Goal: Check status: Check status

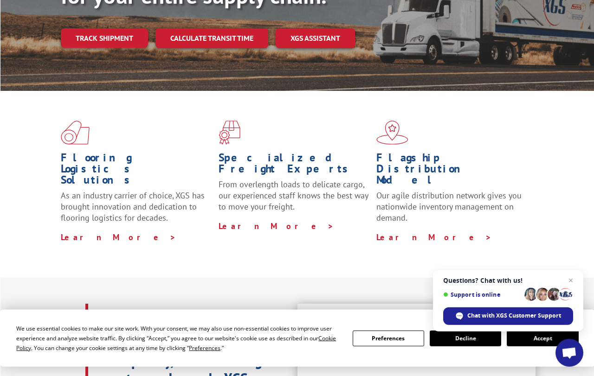
scroll to position [173, 0]
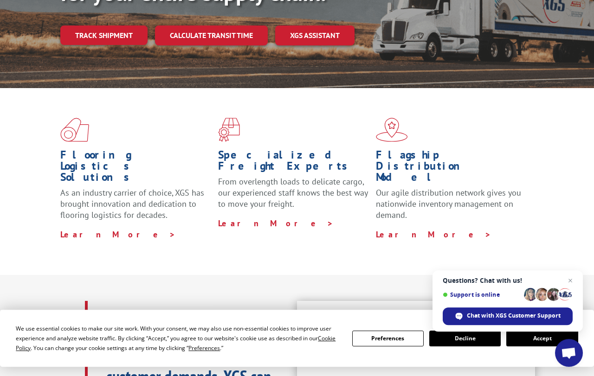
click at [530, 347] on button "Accept" at bounding box center [541, 339] width 71 height 16
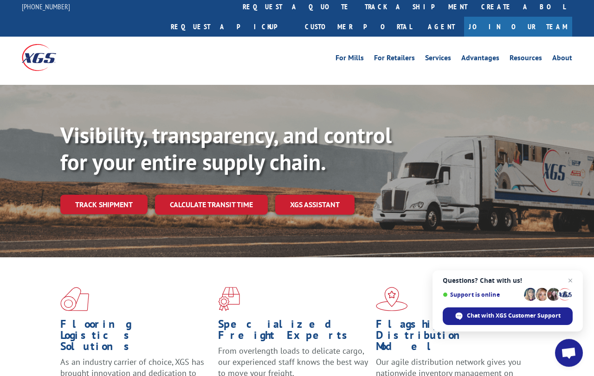
scroll to position [0, 0]
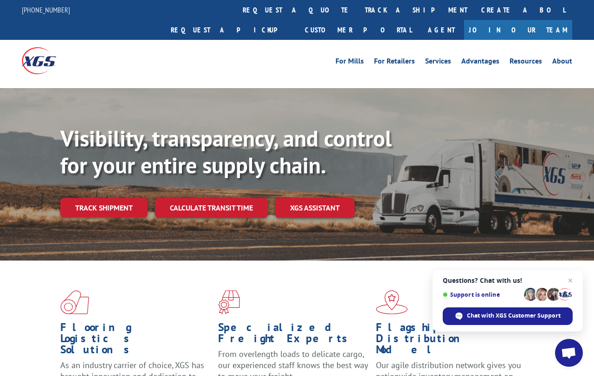
click at [118, 198] on link "Track shipment" at bounding box center [103, 207] width 87 height 19
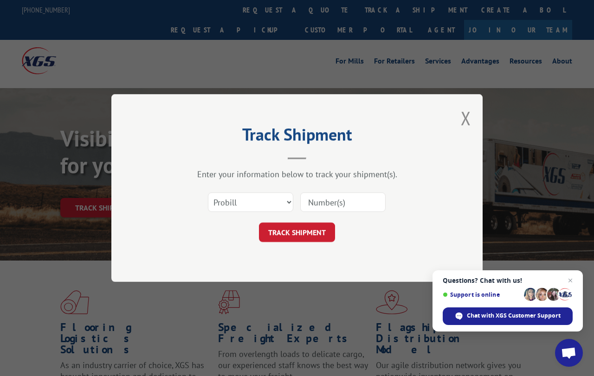
click at [344, 207] on input at bounding box center [342, 202] width 85 height 19
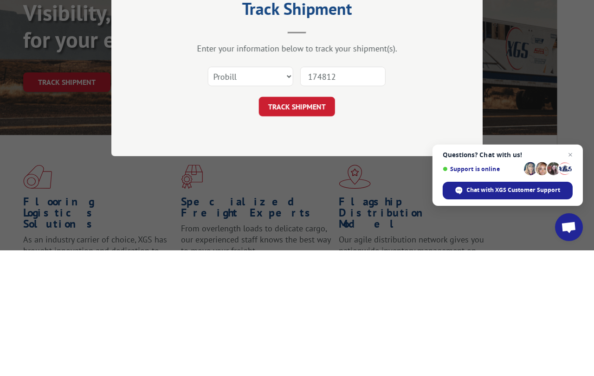
type input "1748123"
click at [312, 223] on button "TRACK SHIPMENT" at bounding box center [297, 232] width 76 height 19
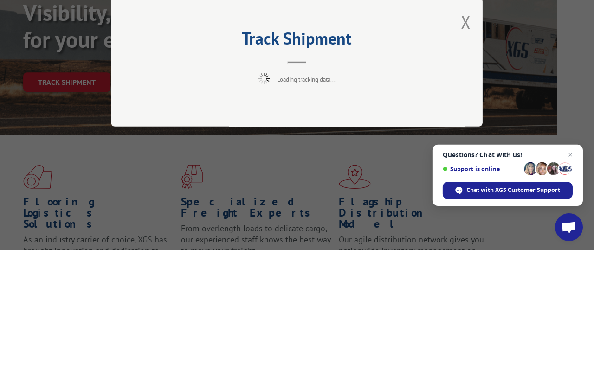
scroll to position [125, 37]
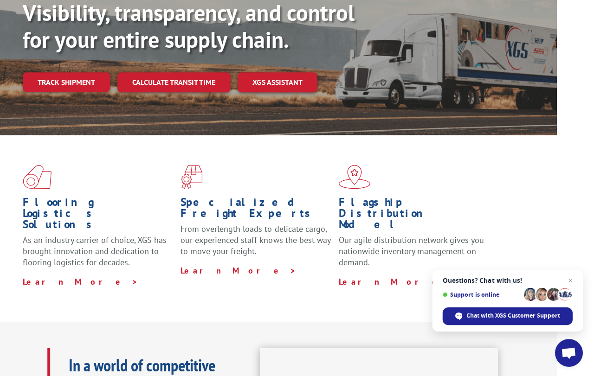
click at [75, 73] on link "Track shipment" at bounding box center [66, 82] width 87 height 19
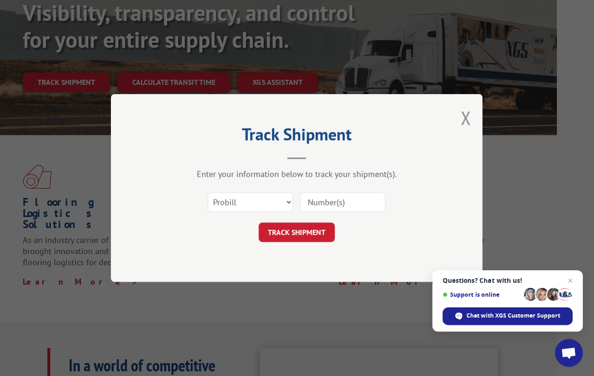
click at [345, 204] on input at bounding box center [342, 202] width 85 height 19
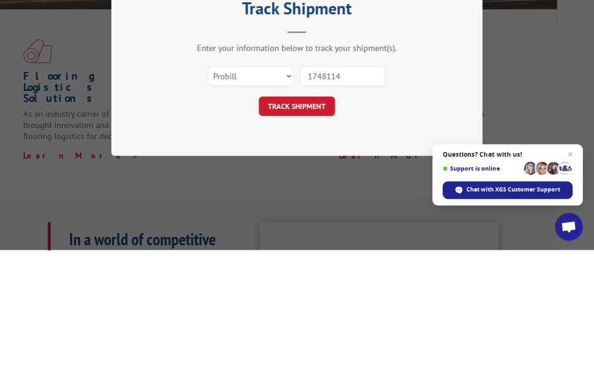
type input "17481143"
click at [313, 223] on button "TRACK SHIPMENT" at bounding box center [297, 232] width 76 height 19
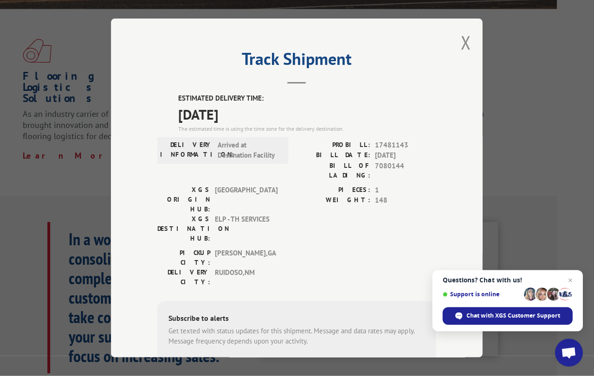
click at [558, 284] on span "Questions? Chat with us! Support is online" at bounding box center [508, 289] width 130 height 25
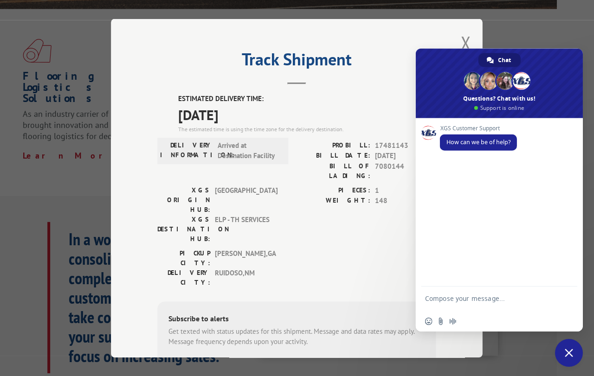
click at [369, 248] on div "PICKUP CITY: DALTON , GA DELIVERY CITY: RUIDOSO , NM" at bounding box center [297, 270] width 279 height 44
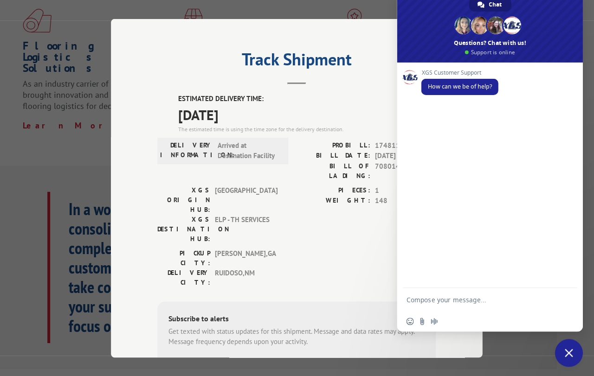
scroll to position [0, 0]
click at [338, 253] on div "ESTIMATED DELIVERY TIME: 10/22/2025 The estimated time is using the time zone f…" at bounding box center [297, 261] width 279 height 334
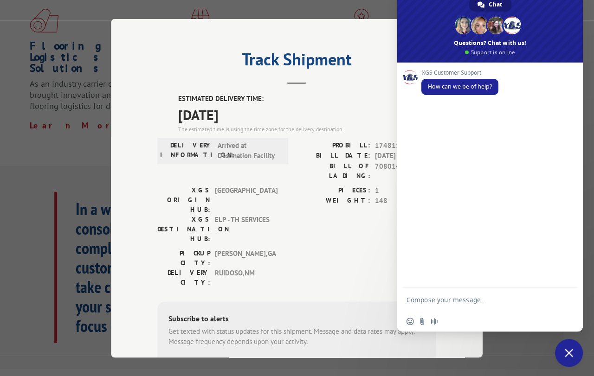
scroll to position [282, 37]
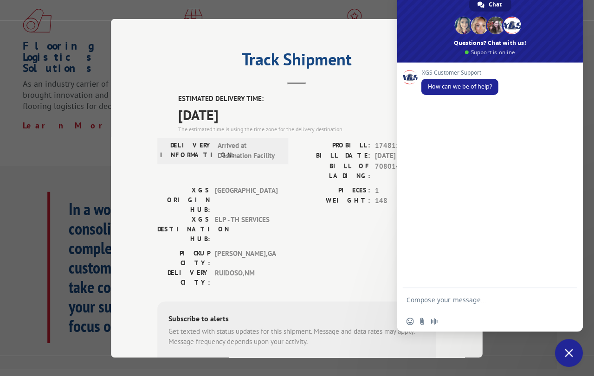
click at [566, 357] on span "Close chat" at bounding box center [569, 353] width 8 height 8
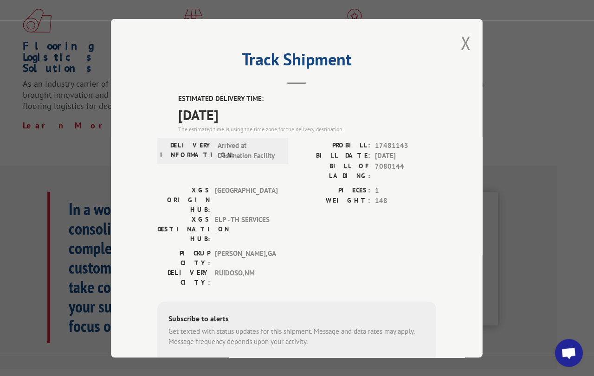
click at [453, 48] on div "Track Shipment ESTIMATED DELIVERY TIME: 10/22/2025 The estimated time is using …" at bounding box center [296, 188] width 371 height 339
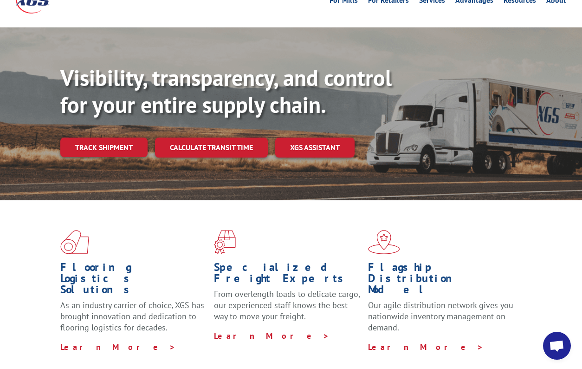
scroll to position [0, 0]
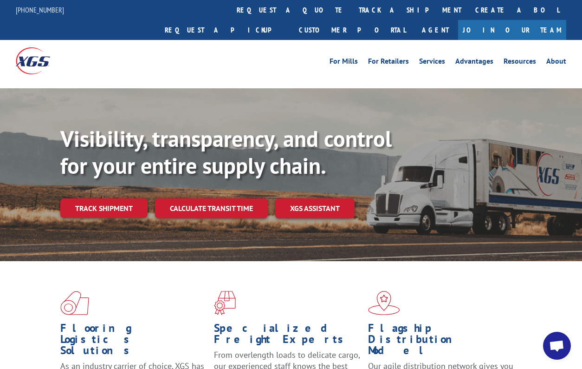
click at [230, 1] on link "request a quote" at bounding box center [291, 10] width 122 height 20
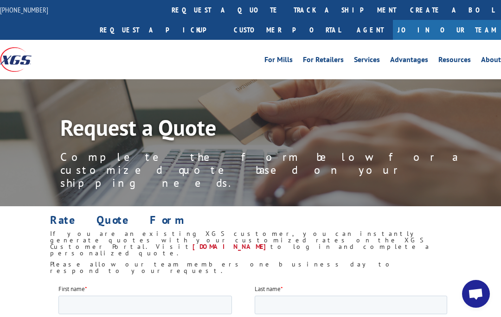
click at [284, 65] on link "For Mills" at bounding box center [279, 61] width 28 height 10
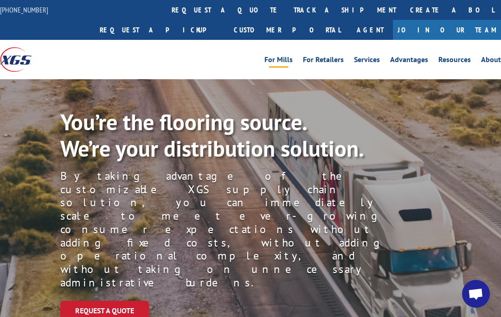
click at [348, 20] on link "Customer Portal" at bounding box center [287, 30] width 121 height 20
click at [393, 20] on link "Agent" at bounding box center [370, 30] width 45 height 20
